Goal: Task Accomplishment & Management: Manage account settings

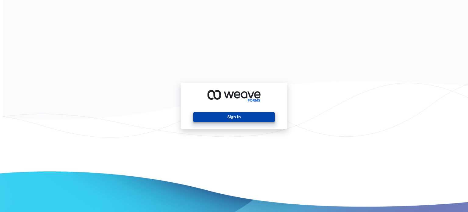
click at [238, 112] on button "Sign In" at bounding box center [233, 117] width 81 height 10
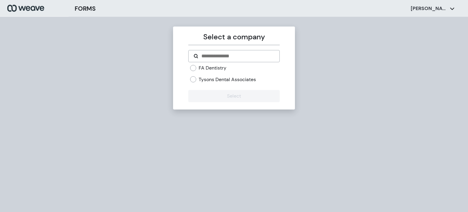
click at [206, 80] on label "Tysons Dental Associates" at bounding box center [227, 79] width 57 height 7
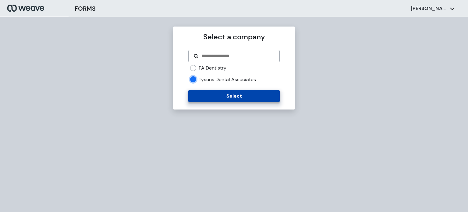
click at [214, 93] on button "Select" at bounding box center [233, 96] width 91 height 12
